Goal: Task Accomplishment & Management: Use online tool/utility

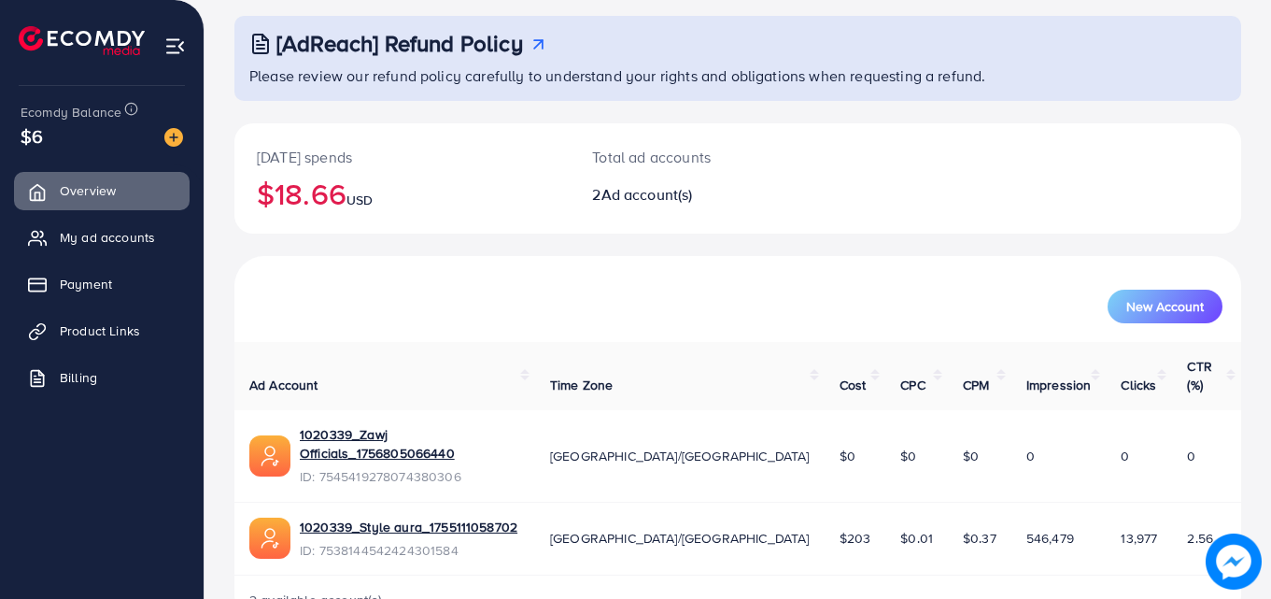
scroll to position [118, 0]
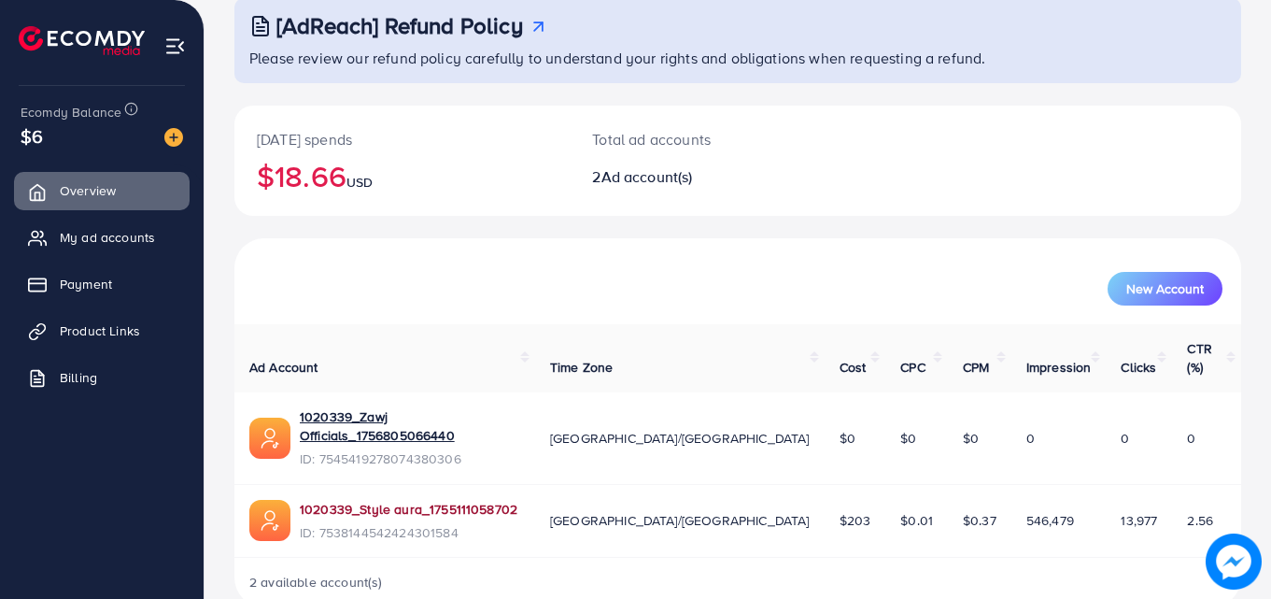
click at [476, 500] on link "1020339_Style aura_1755111058702" at bounding box center [409, 509] width 218 height 19
click at [129, 344] on link "Product Links" at bounding box center [102, 330] width 176 height 37
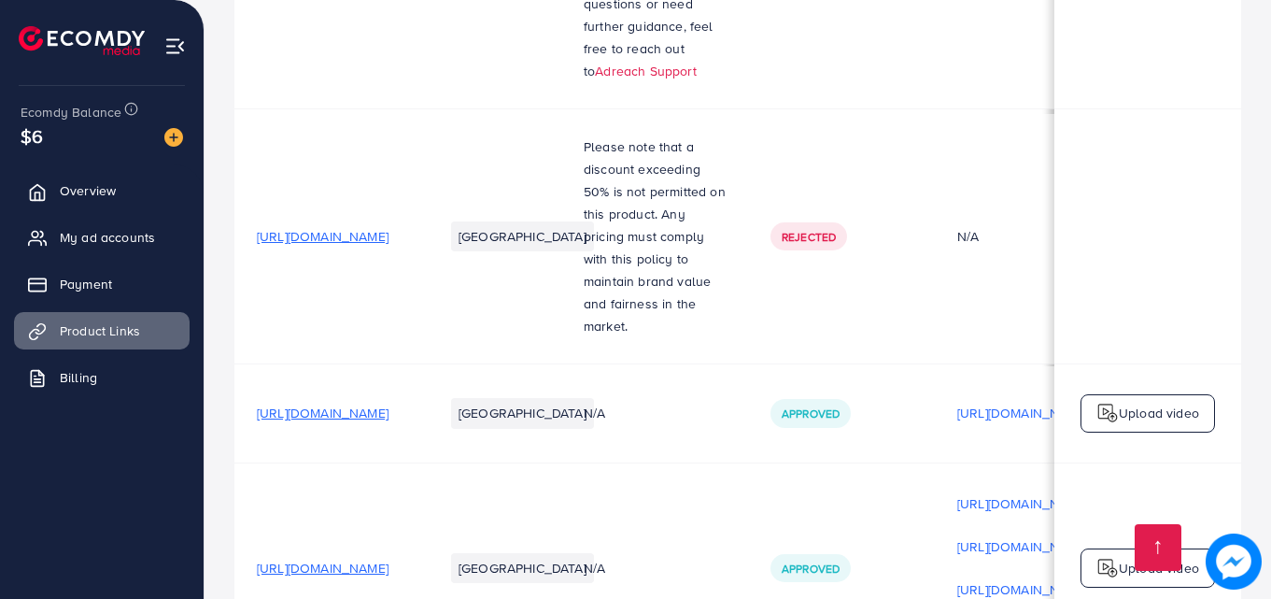
scroll to position [0, 566]
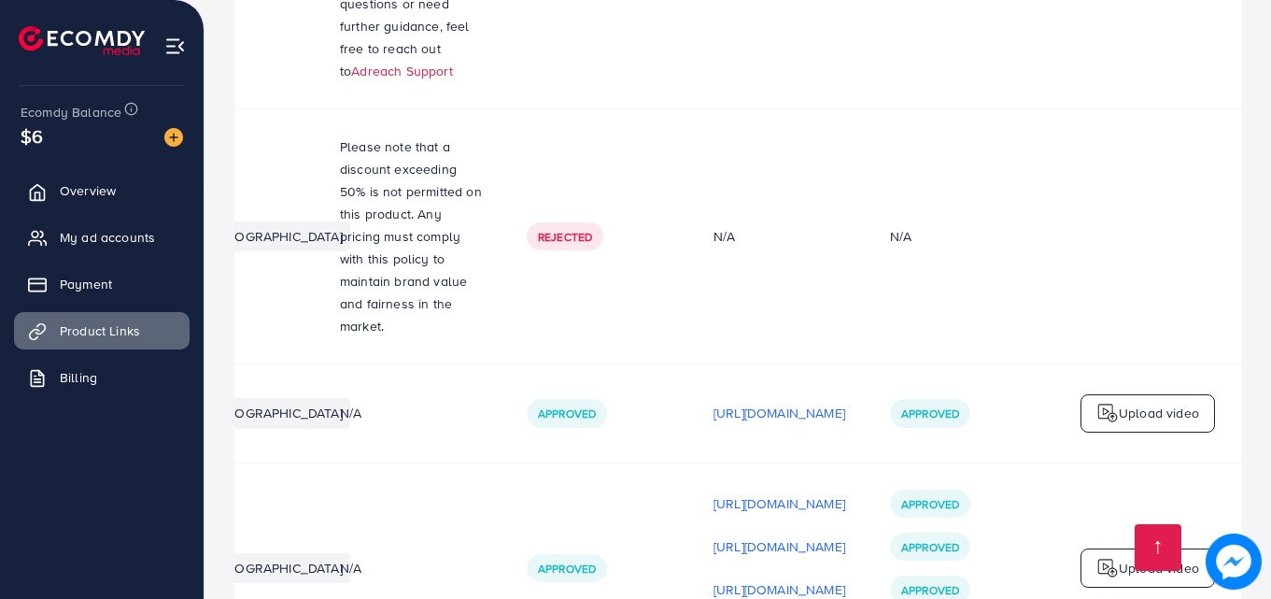
click at [1108, 557] on img at bounding box center [1107, 568] width 22 height 22
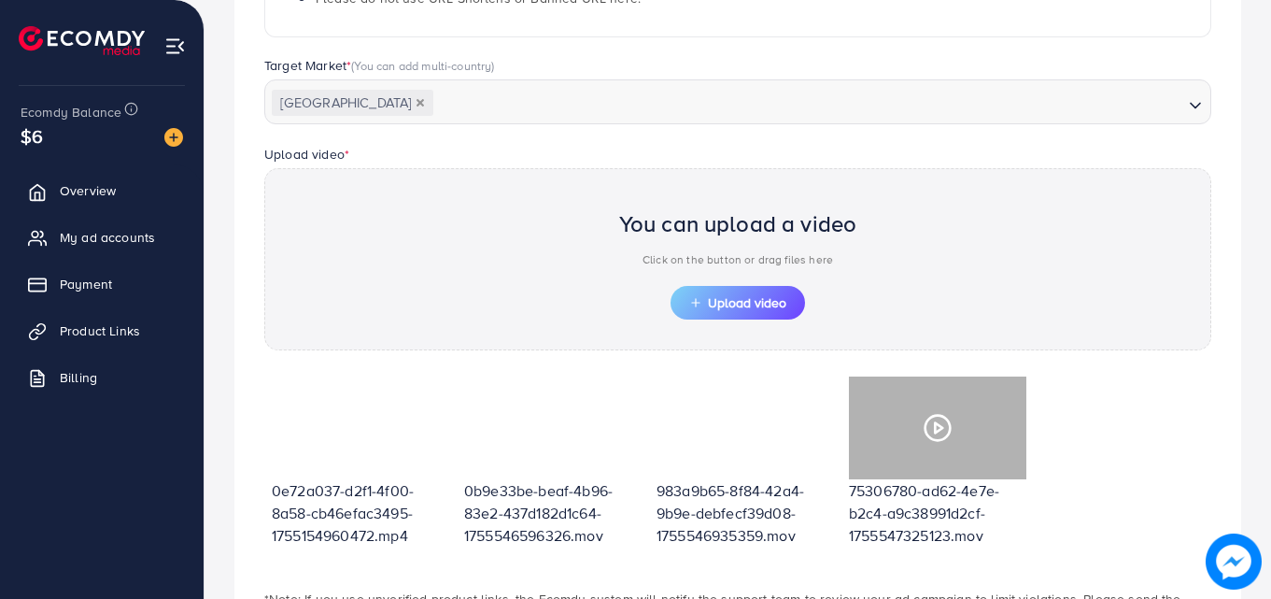
scroll to position [652, 0]
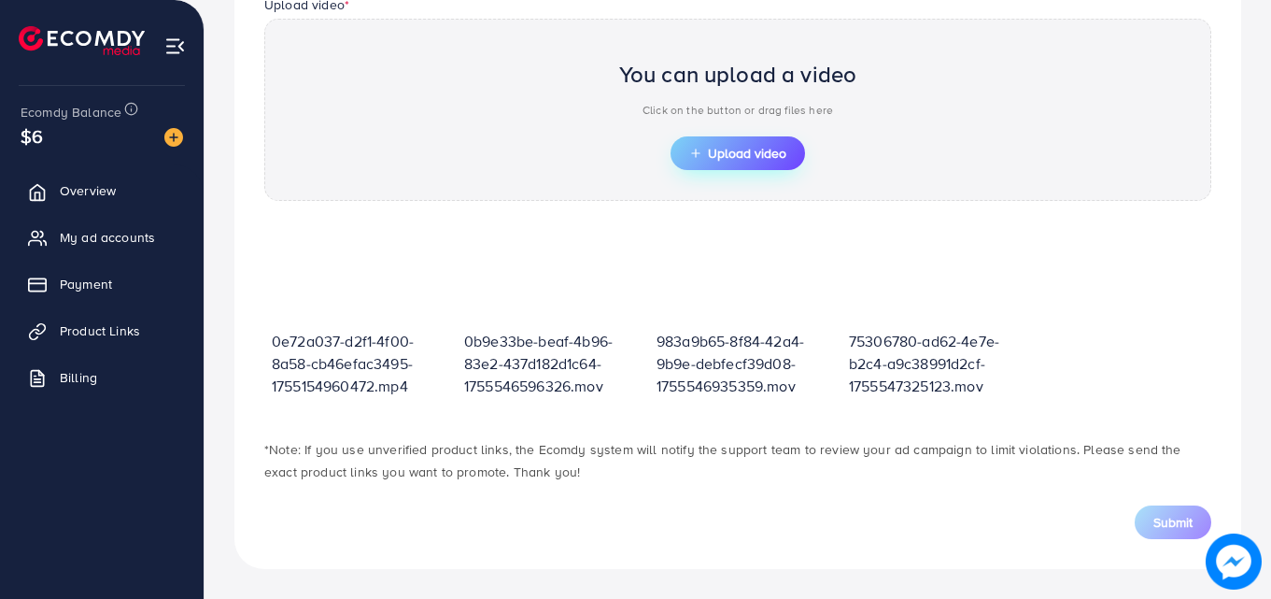
click at [783, 167] on button "Upload video" at bounding box center [738, 153] width 134 height 34
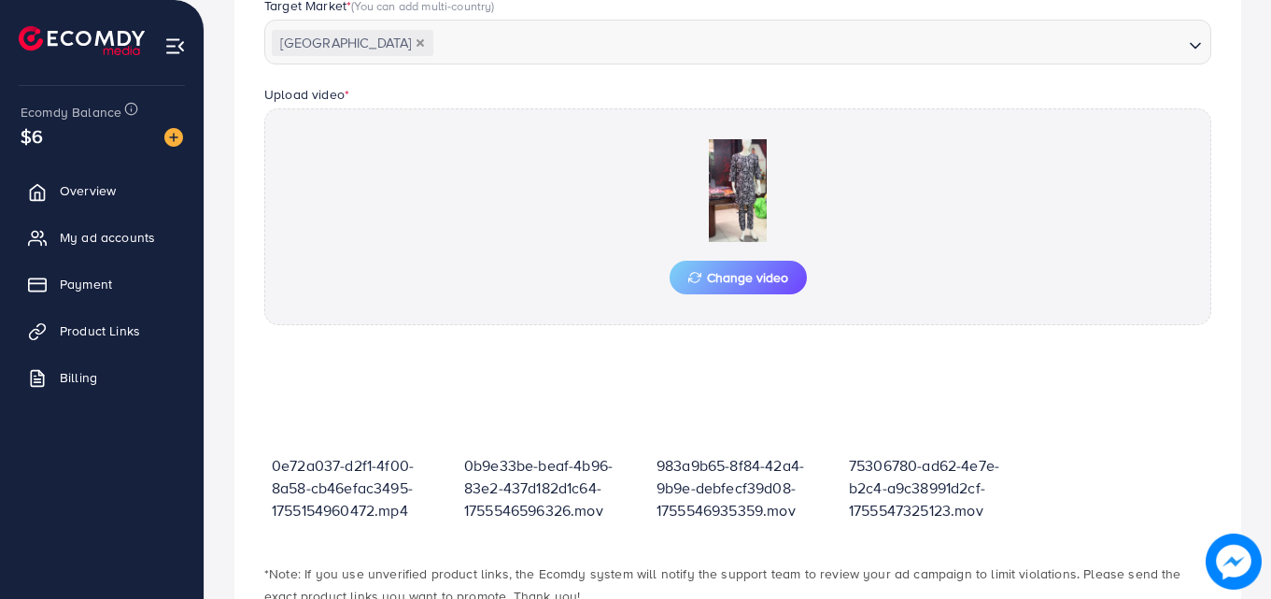
scroll to position [686, 0]
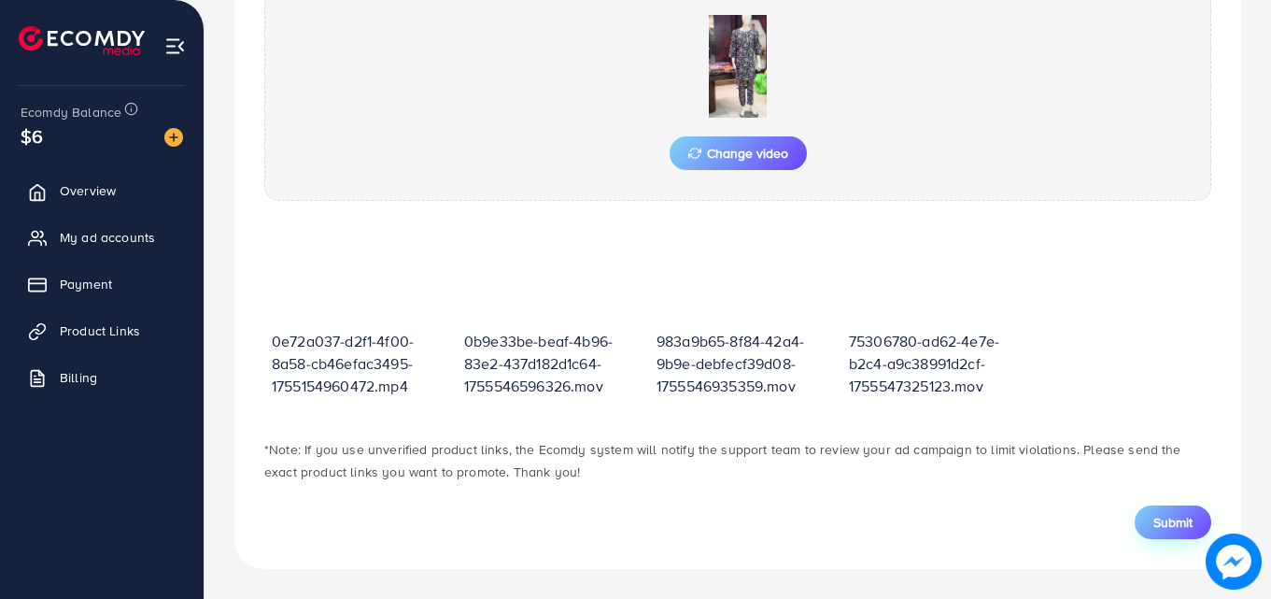
click at [1150, 517] on button "Submit" at bounding box center [1173, 522] width 77 height 34
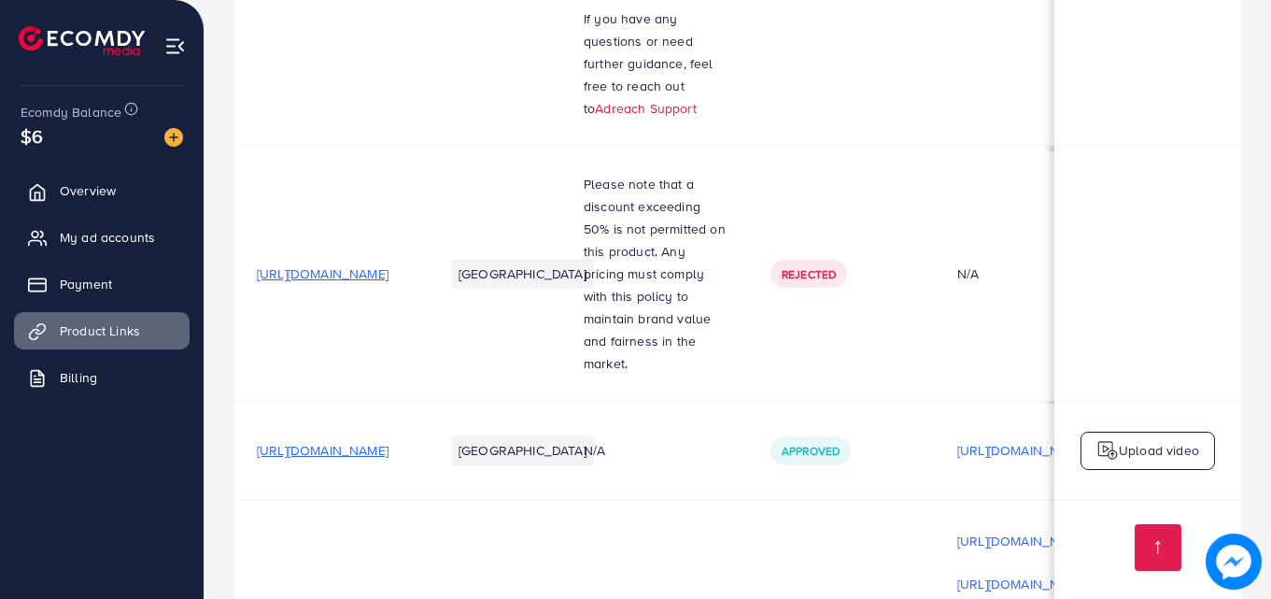
scroll to position [1232, 0]
